Goal: Transaction & Acquisition: Purchase product/service

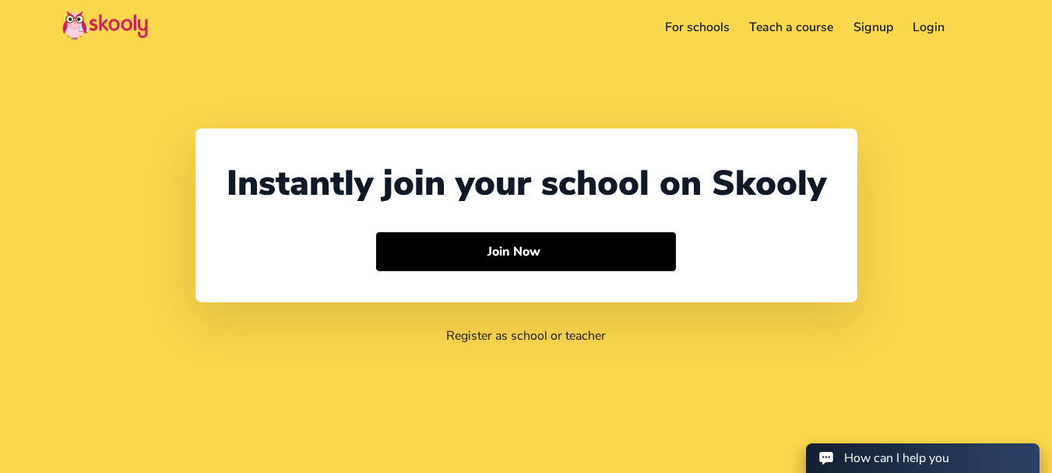
select select "91"
select select "[GEOGRAPHIC_DATA]"
select select "[GEOGRAPHIC_DATA]/[GEOGRAPHIC_DATA]"
click at [919, 30] on link "Login" at bounding box center [929, 27] width 52 height 25
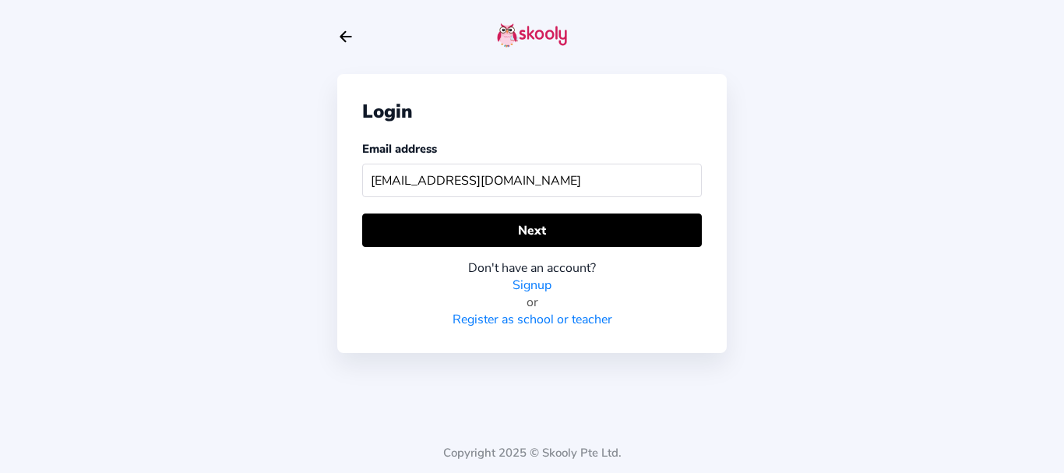
type input "[EMAIL_ADDRESS][DOMAIN_NAME]"
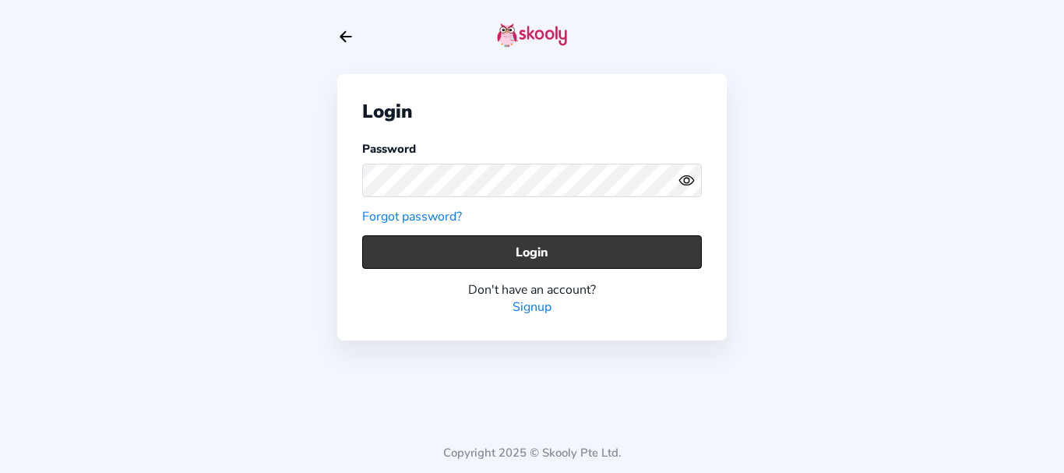
click at [481, 238] on button "Login" at bounding box center [532, 251] width 340 height 33
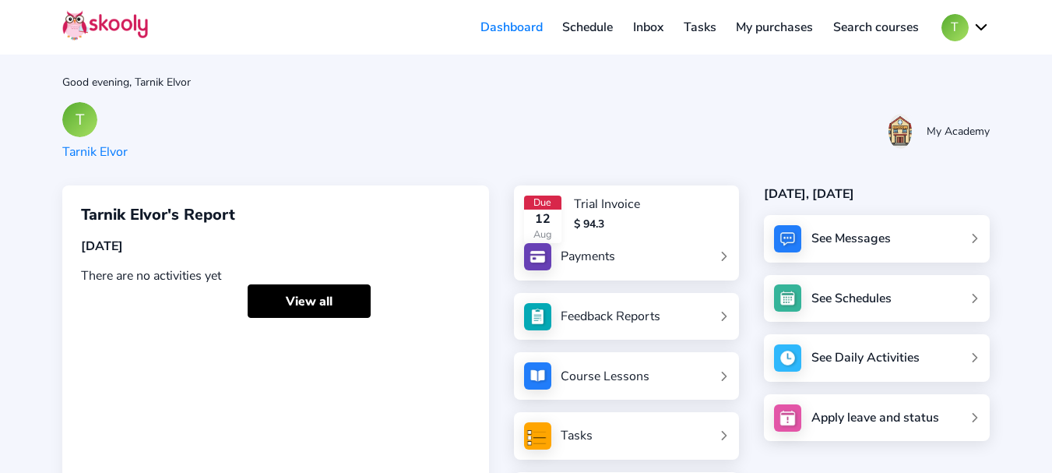
click at [595, 258] on div "Payments" at bounding box center [588, 256] width 55 height 17
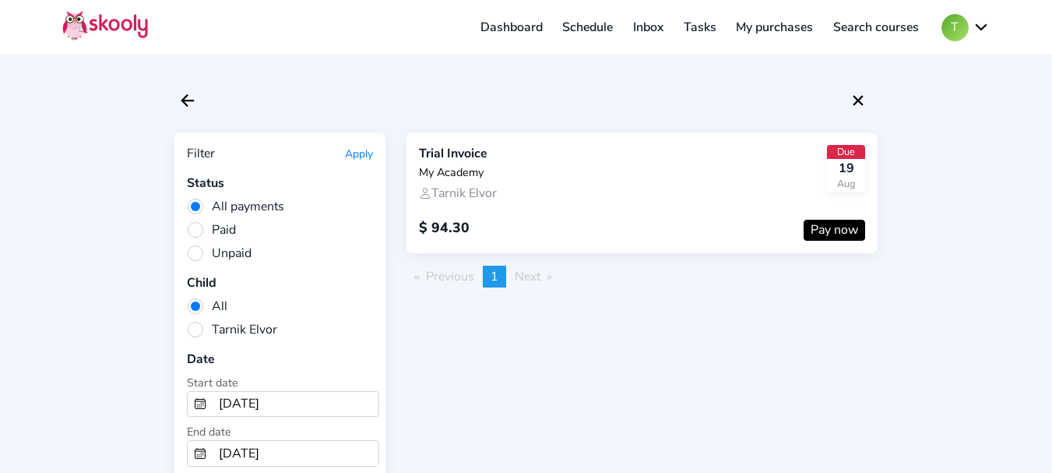
click at [833, 227] on button "Pay now" at bounding box center [835, 230] width 62 height 21
